Goal: Task Accomplishment & Management: Manage account settings

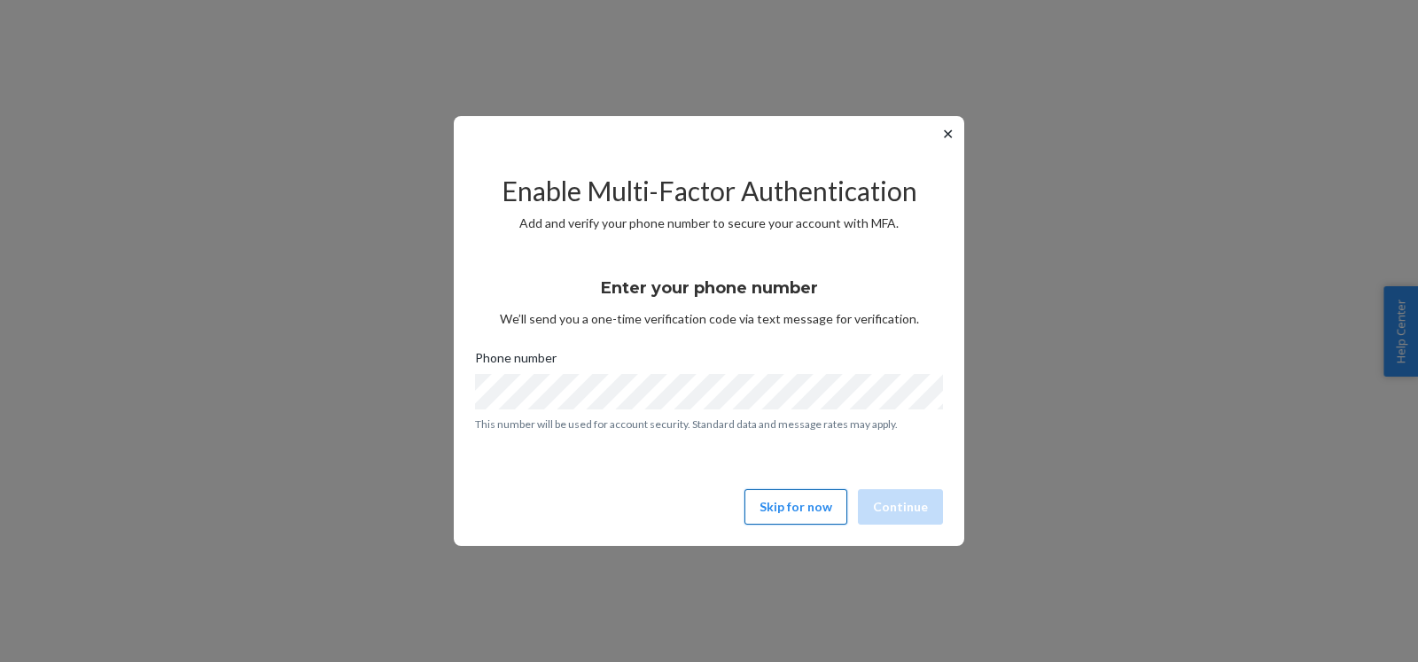
click at [805, 511] on button "Skip for now" at bounding box center [796, 506] width 103 height 35
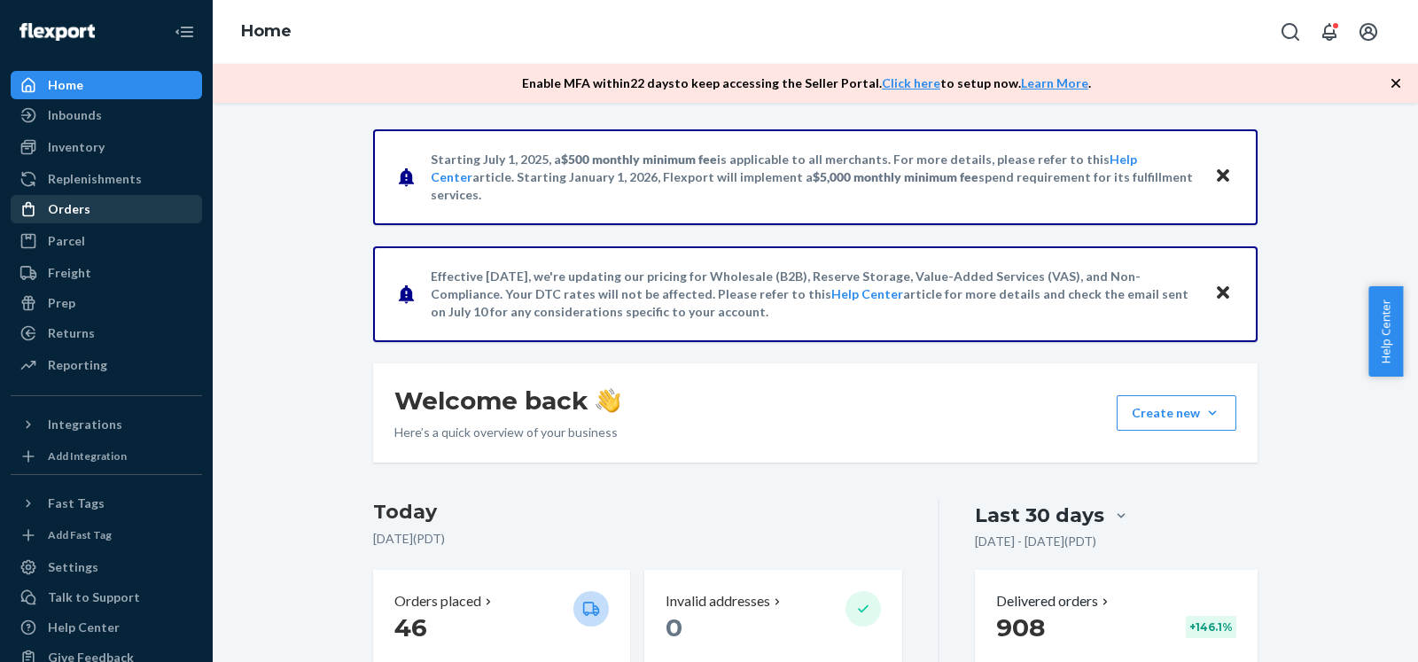
click at [73, 207] on div "Orders" at bounding box center [69, 209] width 43 height 18
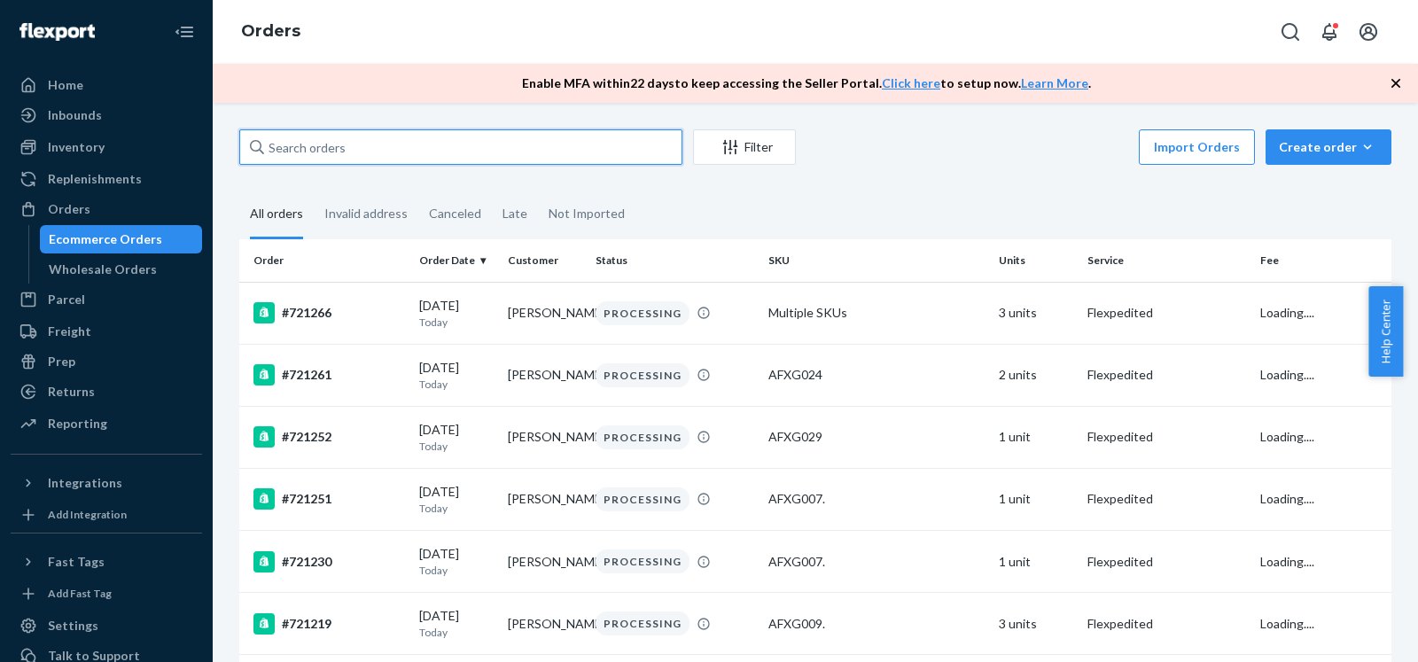
click at [636, 140] on input "text" at bounding box center [460, 146] width 443 height 35
paste input "716865"
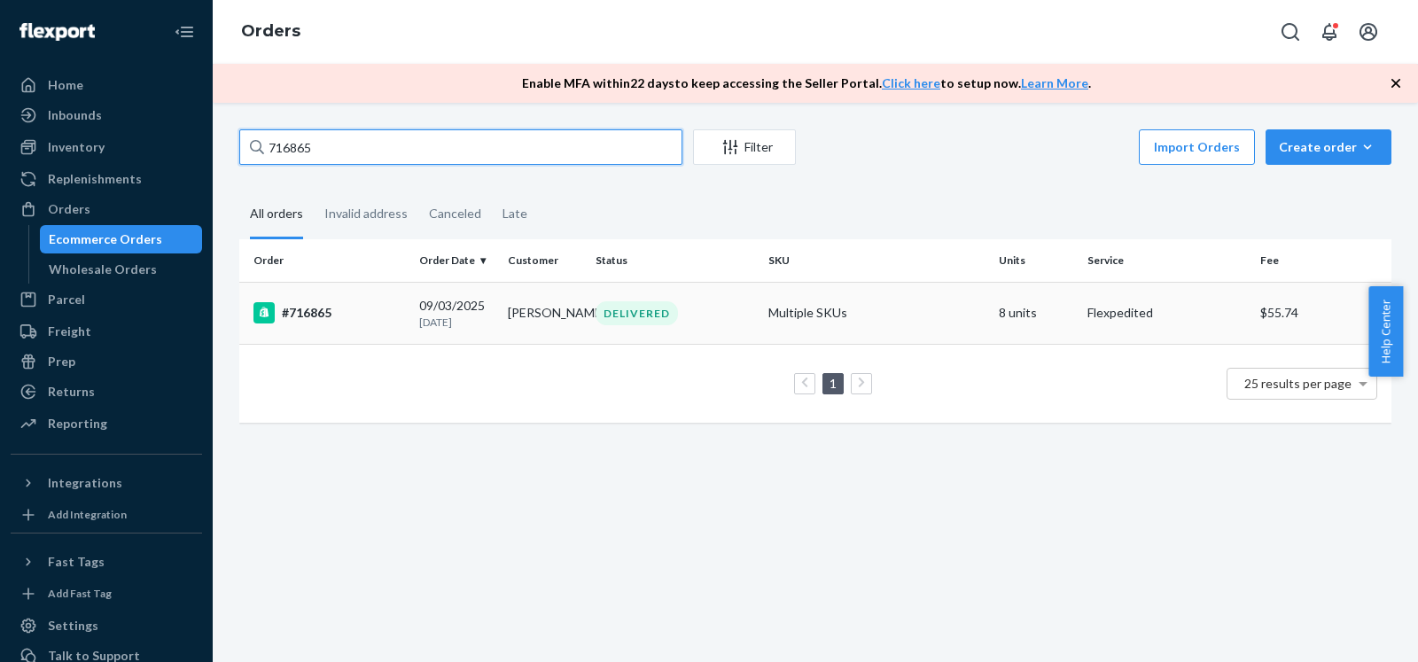
type input "716865"
click at [376, 316] on div "#716865" at bounding box center [330, 312] width 152 height 21
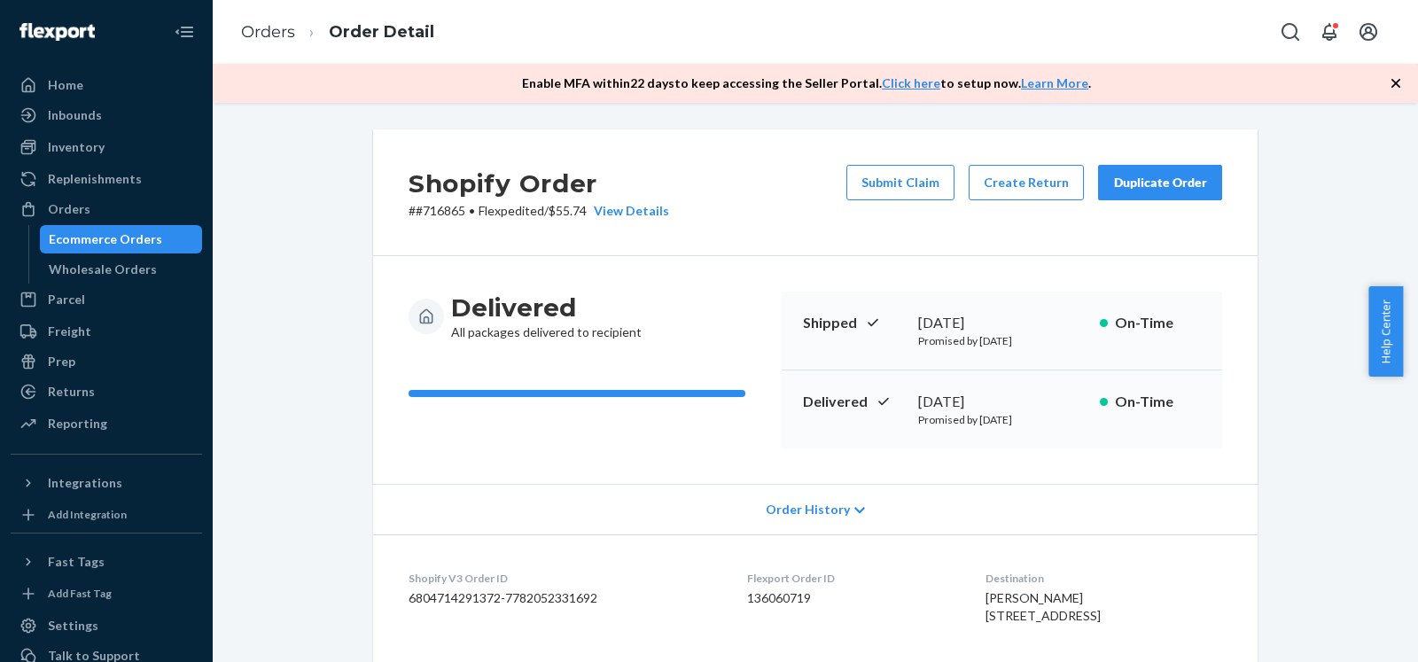
click at [1161, 192] on button "Duplicate Order" at bounding box center [1160, 182] width 124 height 35
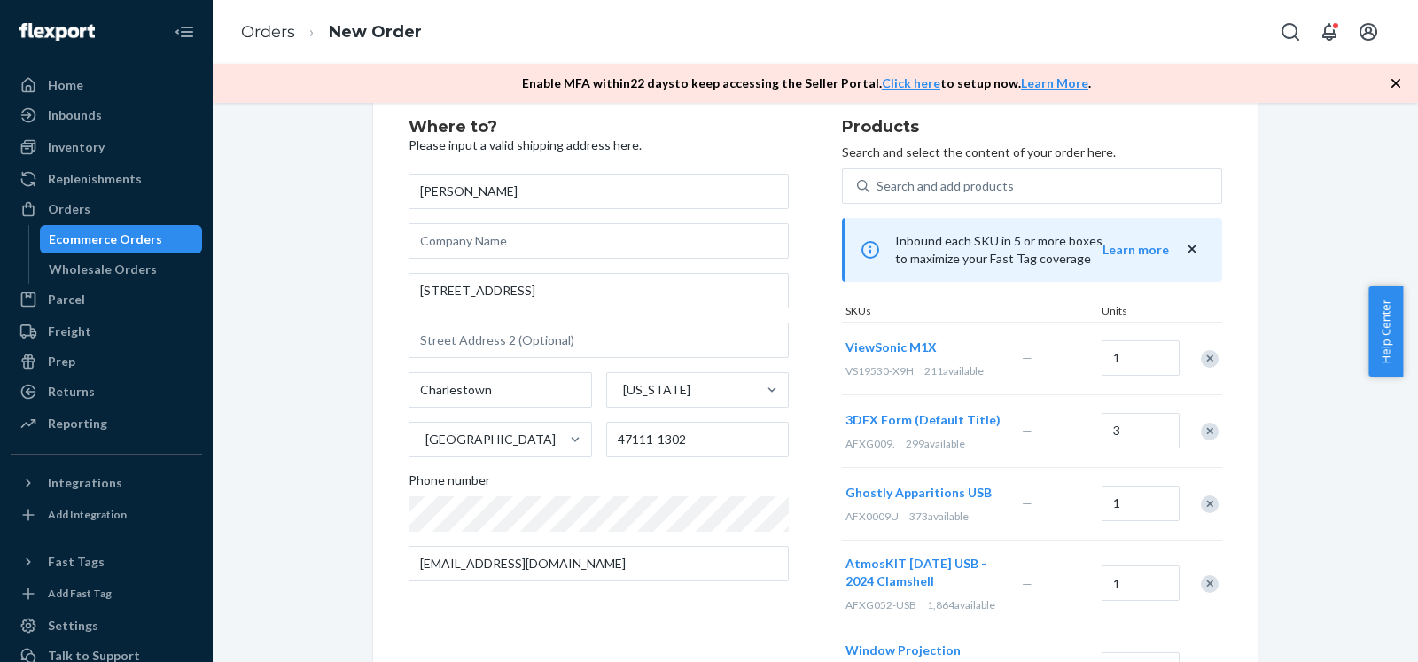
scroll to position [90, 0]
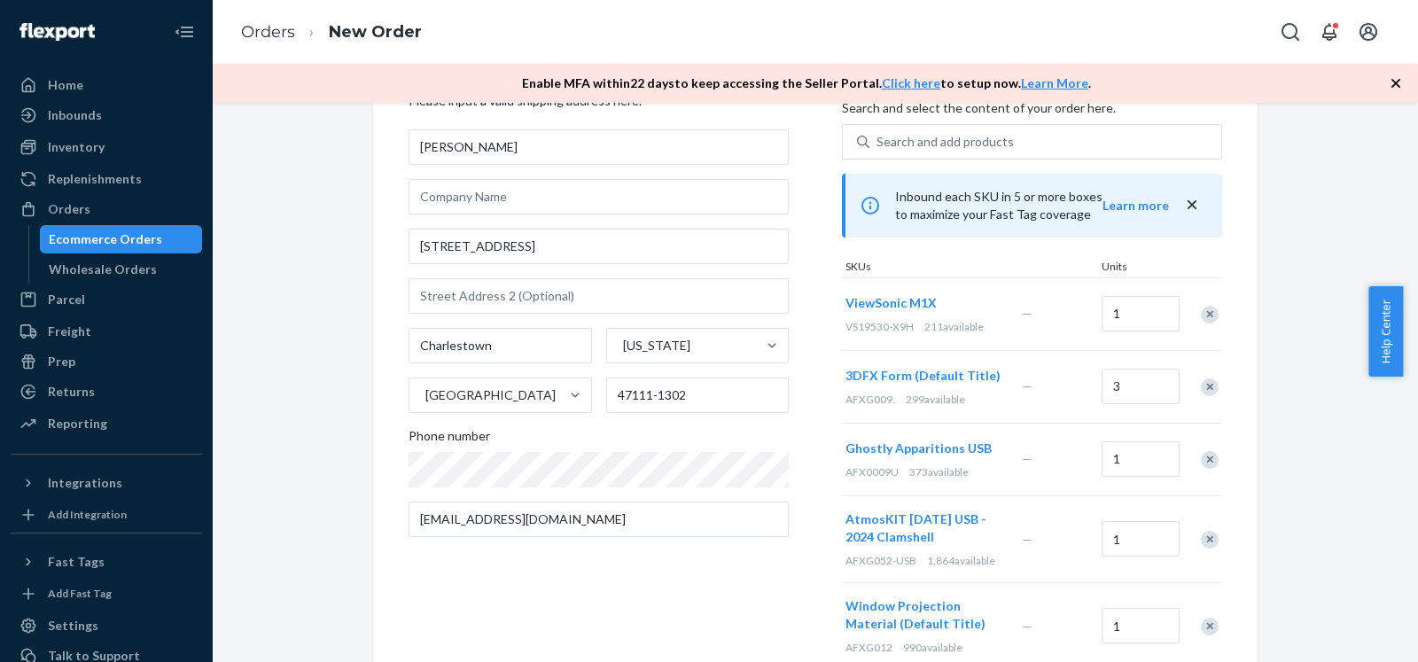
click at [1204, 313] on div "Remove Item" at bounding box center [1210, 315] width 18 height 18
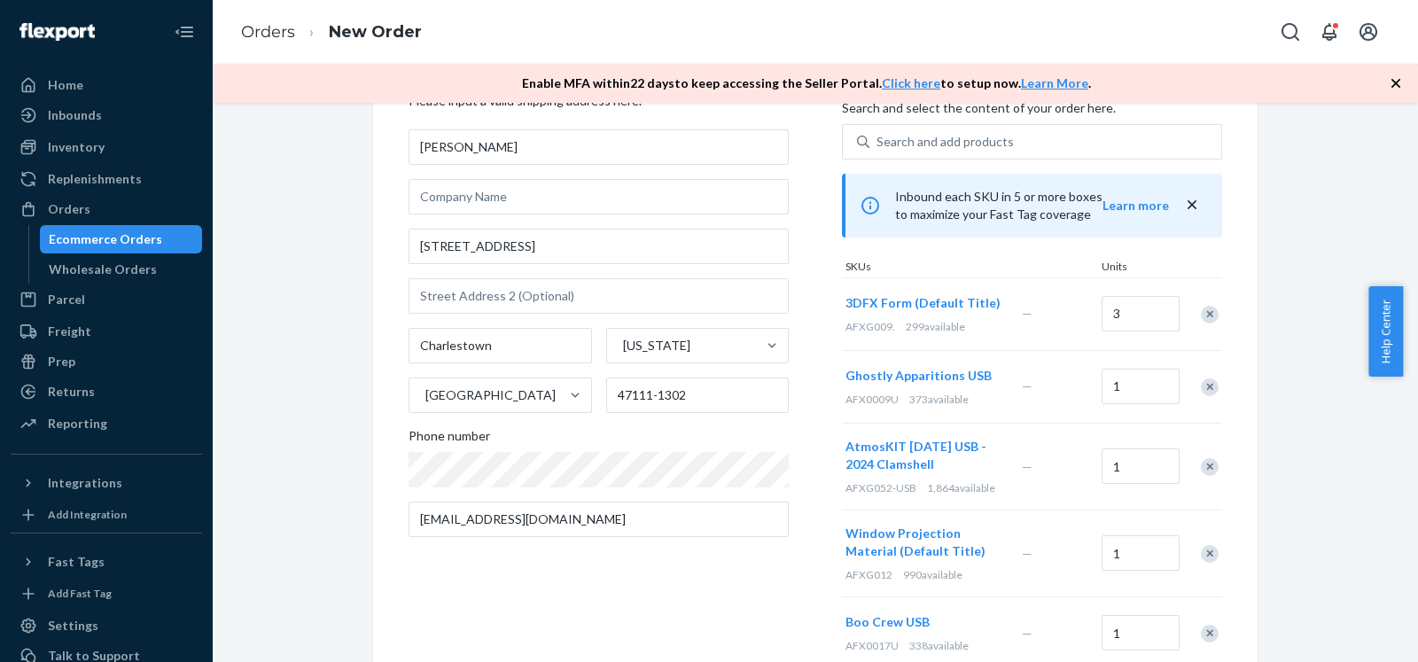
click at [1206, 384] on div "Remove Item" at bounding box center [1210, 387] width 18 height 18
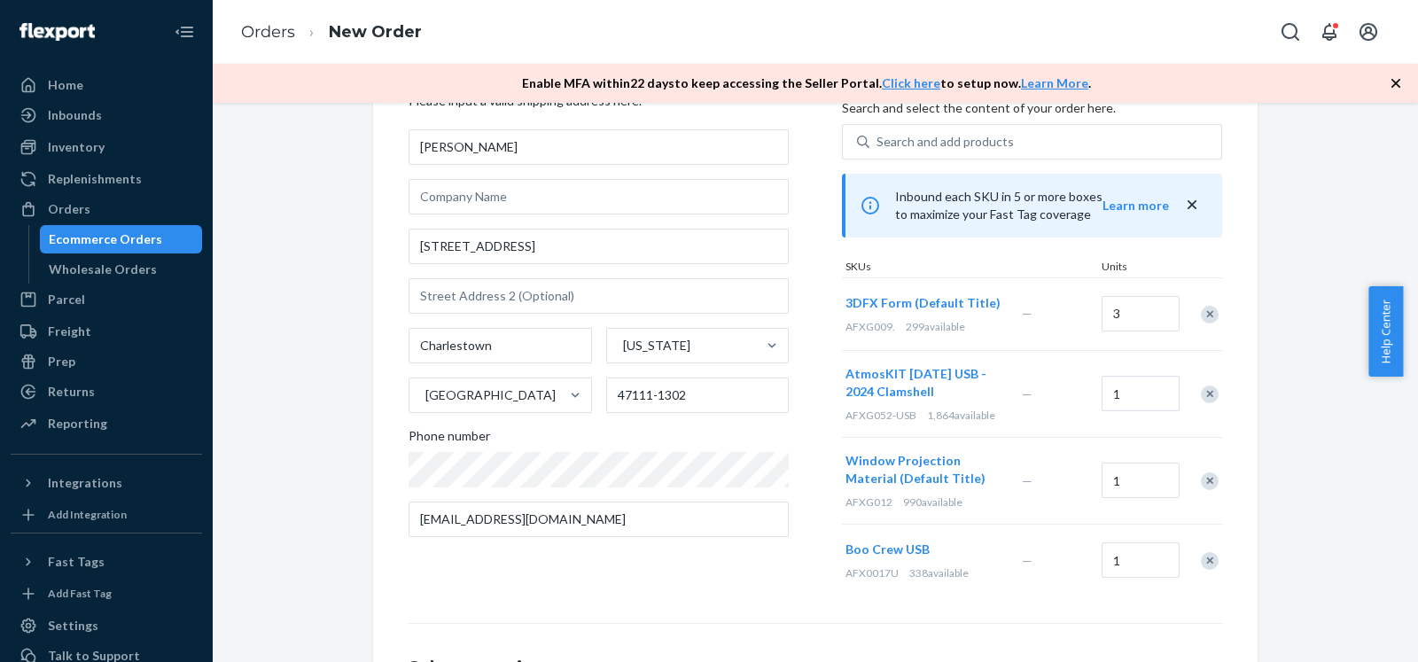
click at [1206, 394] on div "Remove Item" at bounding box center [1210, 395] width 18 height 18
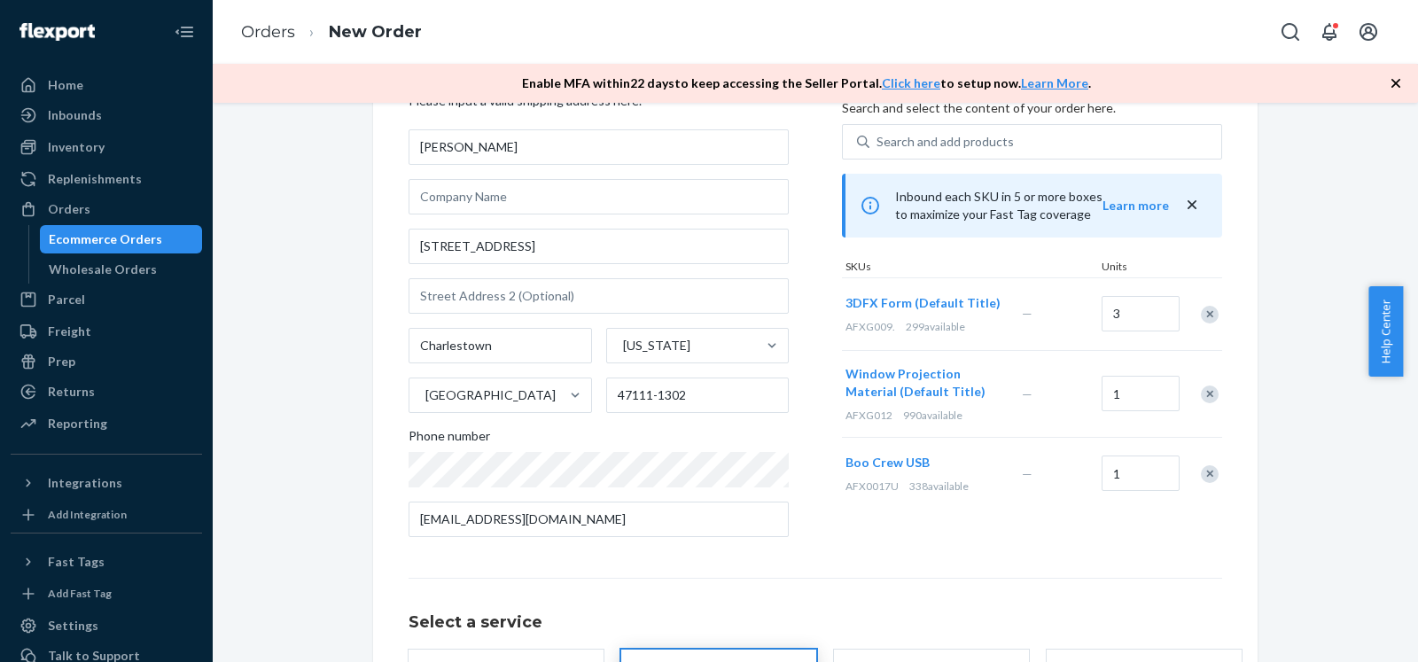
click at [1205, 394] on div "Remove Item" at bounding box center [1210, 395] width 18 height 18
click at [1206, 393] on div "Remove Item" at bounding box center [1210, 387] width 18 height 18
drag, startPoint x: 1146, startPoint y: 315, endPoint x: 1095, endPoint y: 311, distance: 51.5
click at [1102, 311] on input "3" at bounding box center [1141, 313] width 78 height 35
click at [1134, 316] on input "3" at bounding box center [1141, 313] width 78 height 35
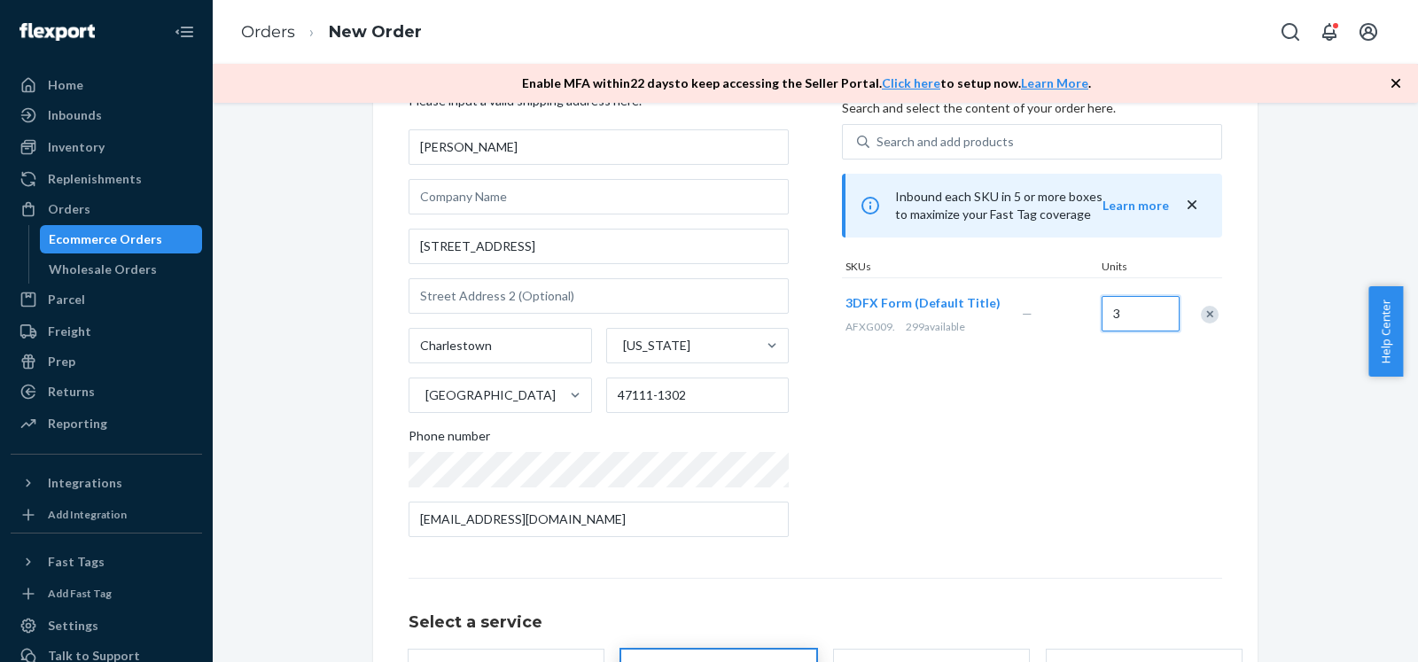
click at [1134, 316] on input "3" at bounding box center [1141, 313] width 78 height 35
type input "1"
click at [1274, 452] on div "Where to? Please input a valid shipping address here. [PERSON_NAME] [STREET_ADD…" at bounding box center [815, 442] width 1179 height 806
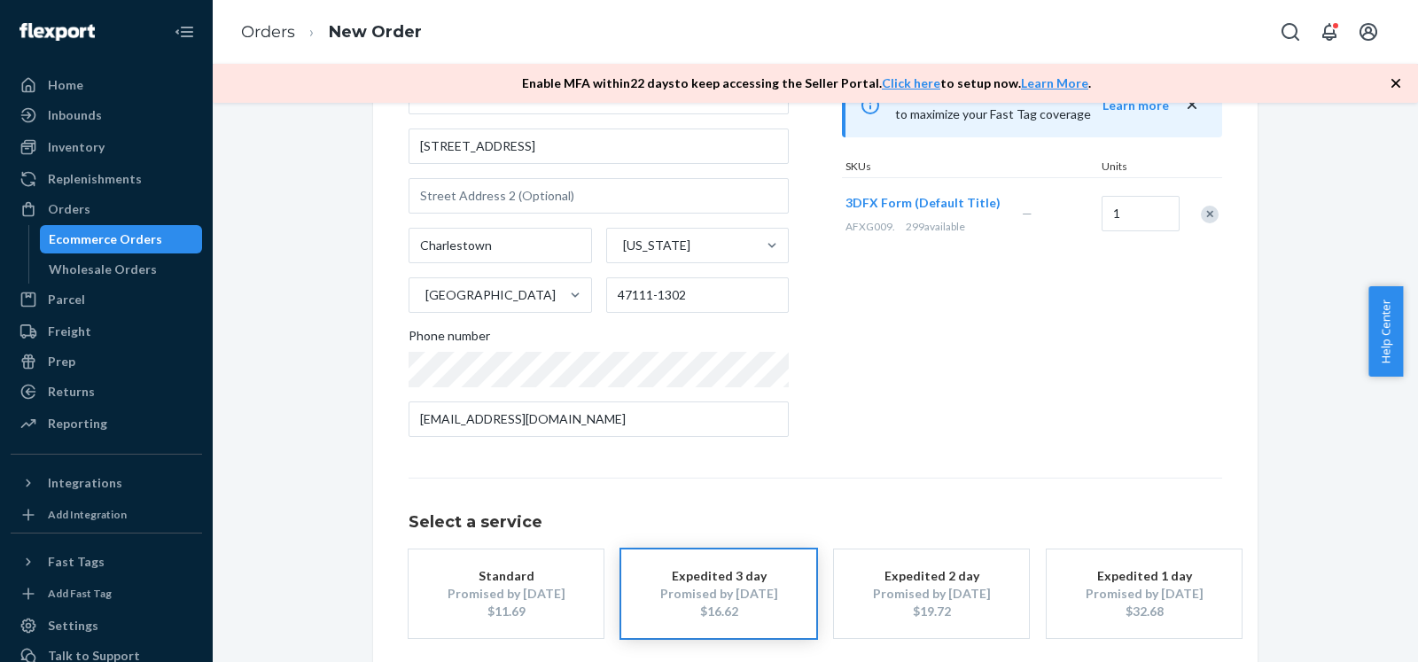
scroll to position [273, 0]
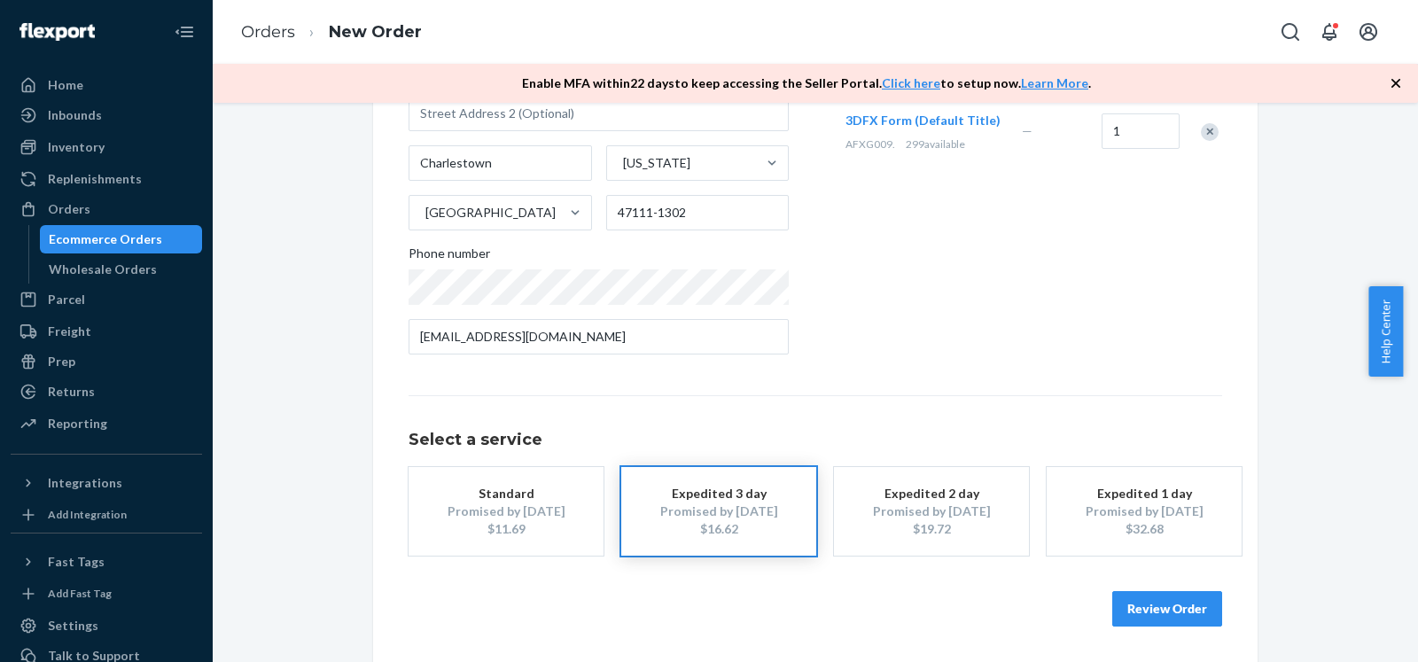
click at [497, 512] on div "Promised by [DATE]" at bounding box center [506, 512] width 142 height 18
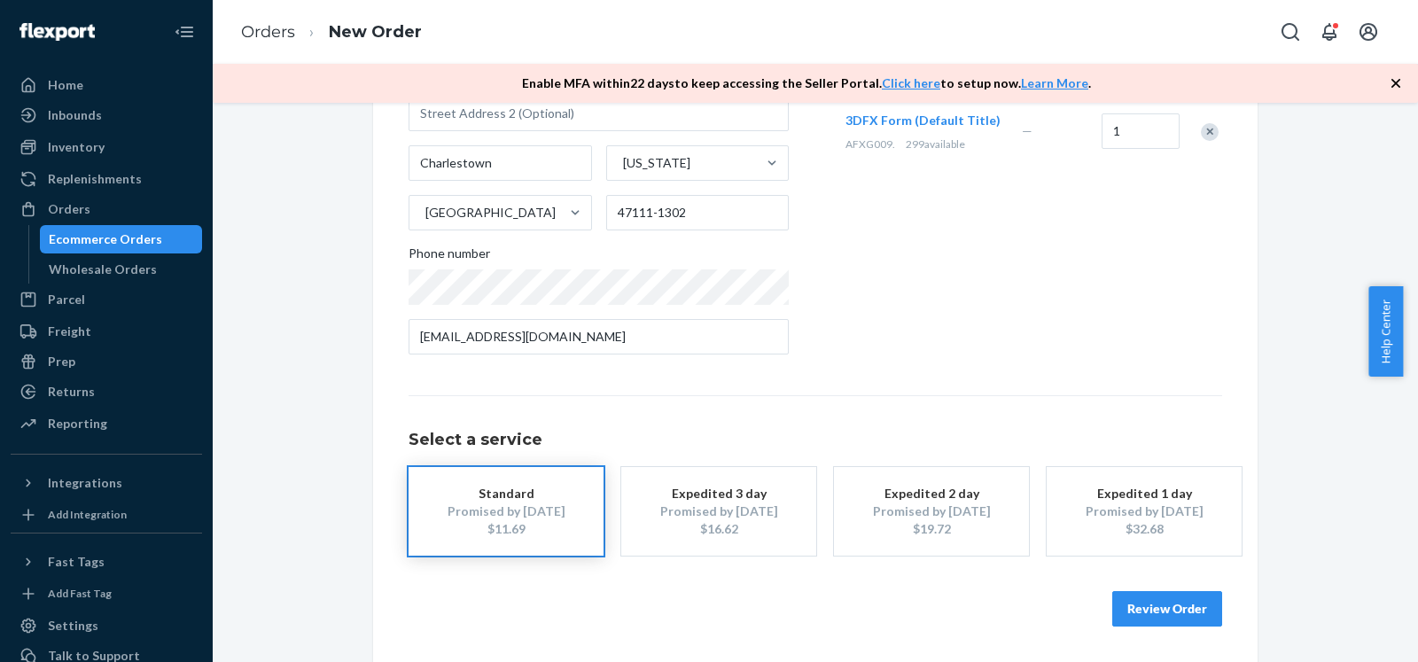
click at [1179, 603] on button "Review Order" at bounding box center [1167, 608] width 110 height 35
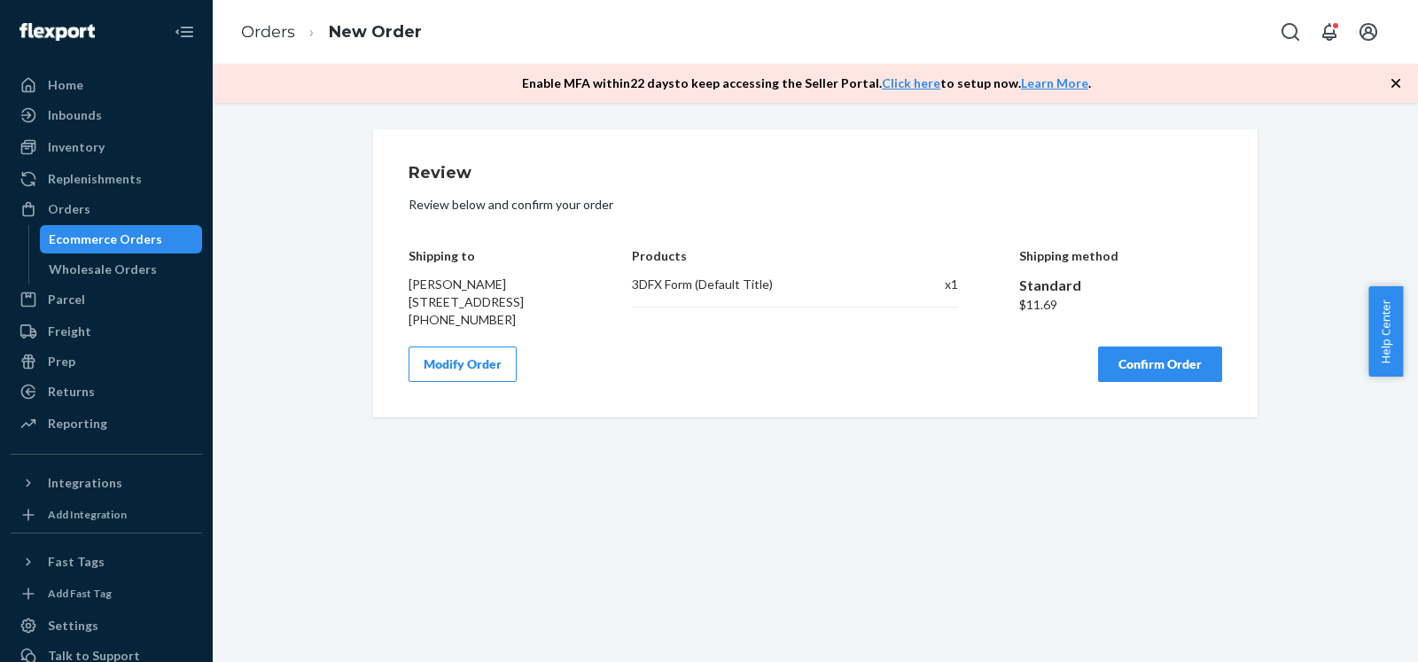
click at [1166, 382] on button "Confirm Order" at bounding box center [1160, 364] width 124 height 35
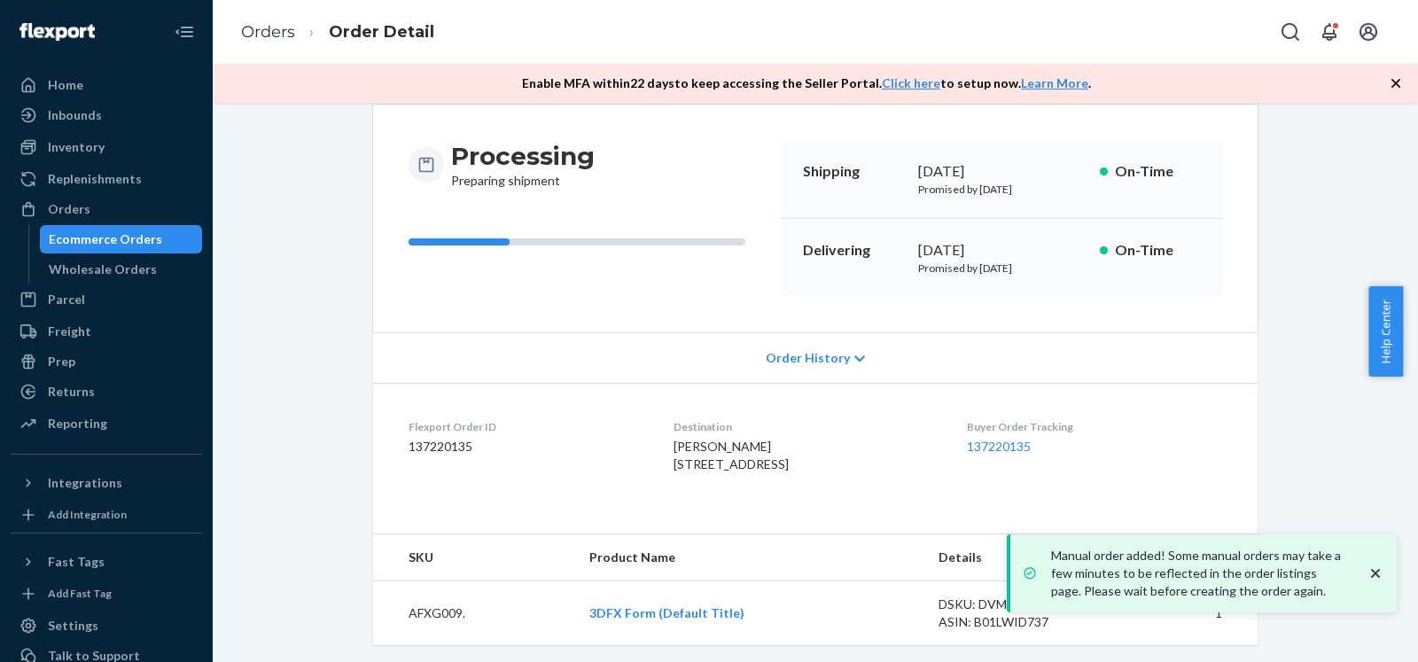
scroll to position [191, 0]
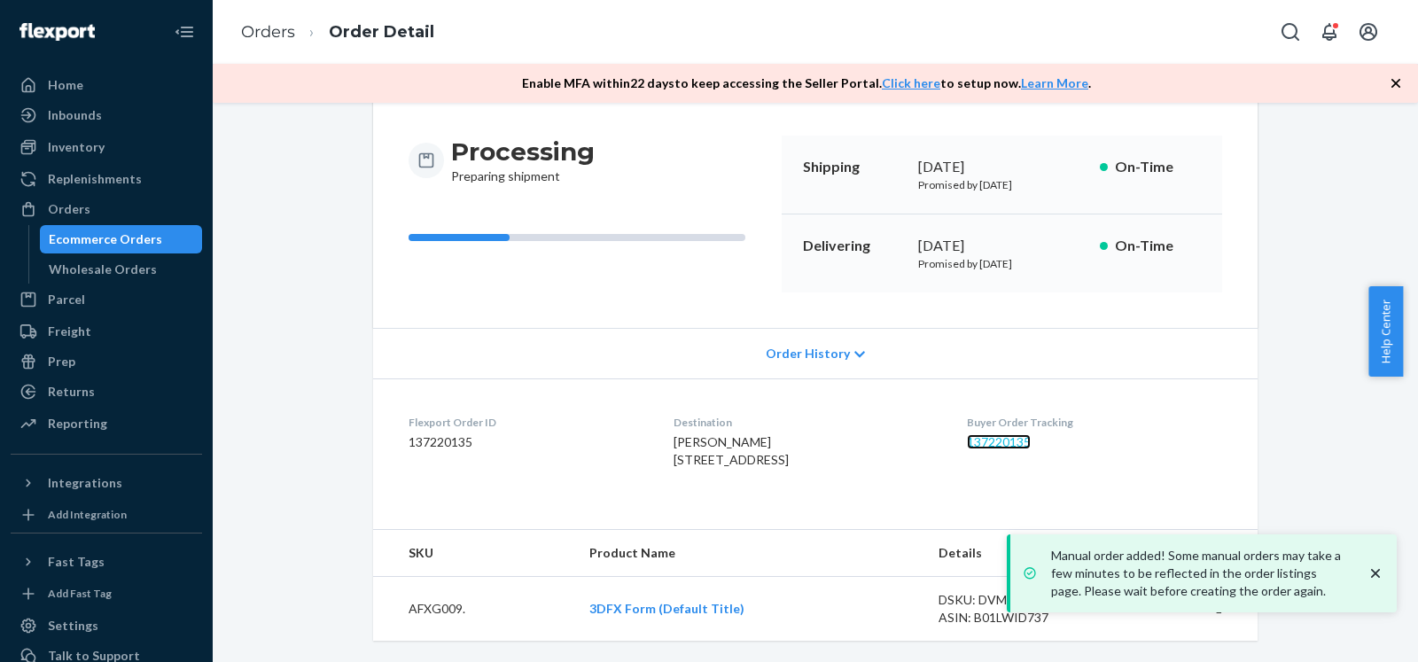
click at [1024, 434] on link "137220135" at bounding box center [999, 441] width 64 height 15
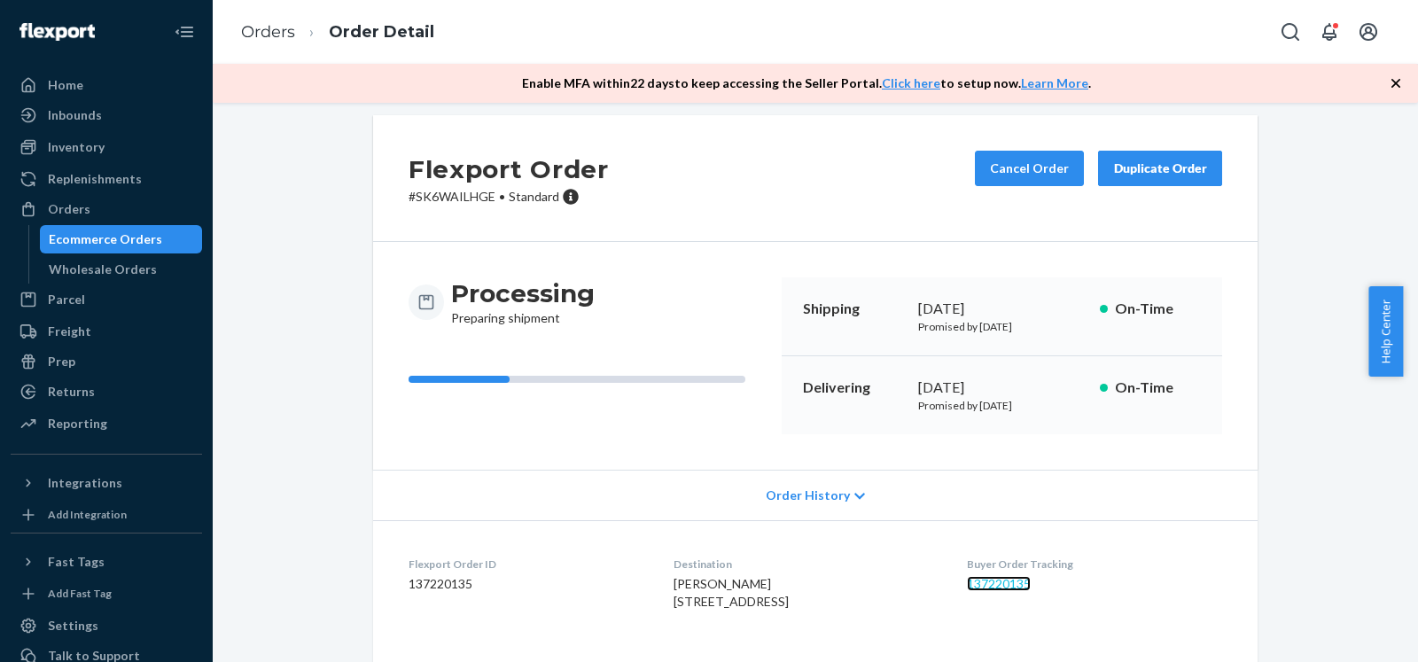
scroll to position [0, 0]
